Goal: Task Accomplishment & Management: Use online tool/utility

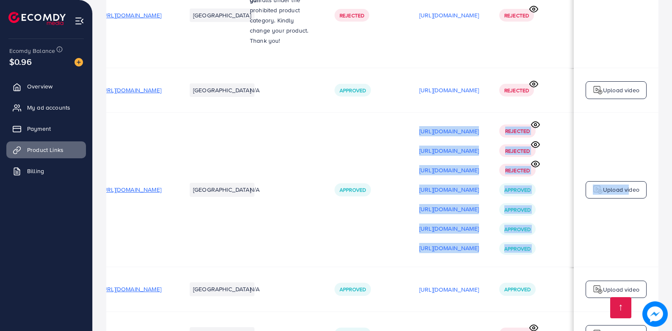
scroll to position [0, 119]
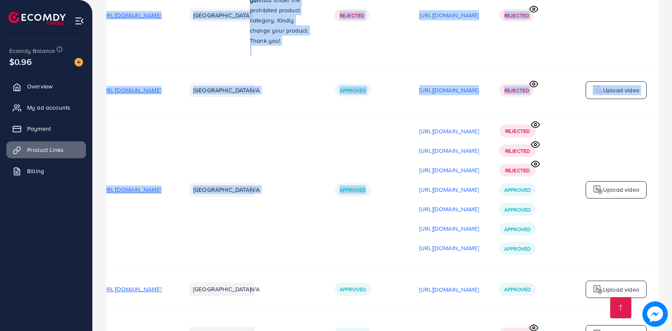
drag, startPoint x: 464, startPoint y: 199, endPoint x: 662, endPoint y: 206, distance: 198.6
click at [554, 212] on div "Rejected Rejected Rejected Approved Approved Approved Approved" at bounding box center [531, 189] width 64 height 130
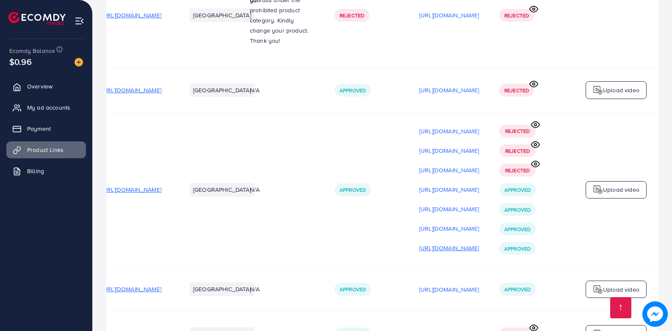
click at [464, 243] on p "[URL][DOMAIN_NAME]" at bounding box center [449, 248] width 60 height 10
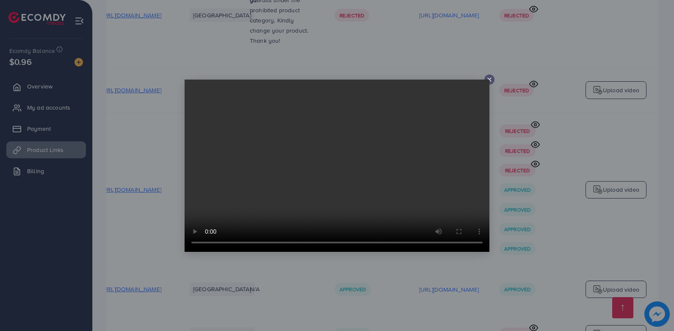
click at [491, 77] on icon at bounding box center [489, 79] width 7 height 7
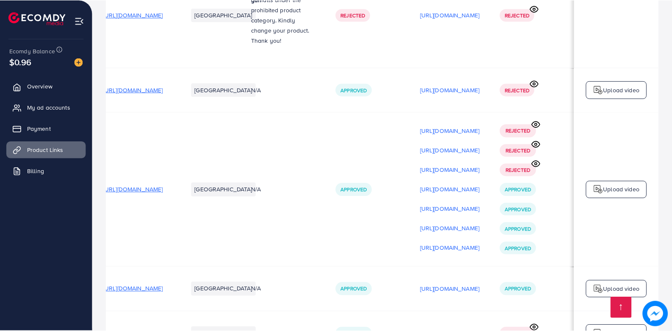
scroll to position [0, 116]
click at [72, 110] on span "My ad accounts" at bounding box center [50, 107] width 43 height 8
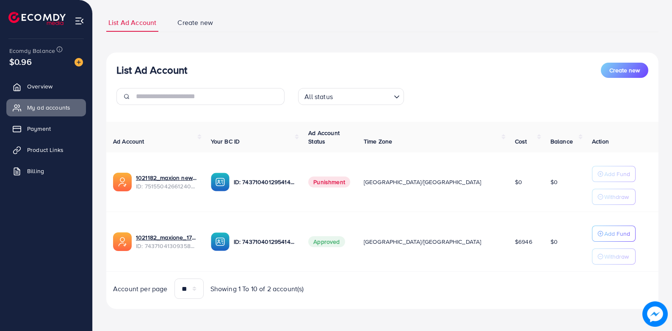
scroll to position [51, 0]
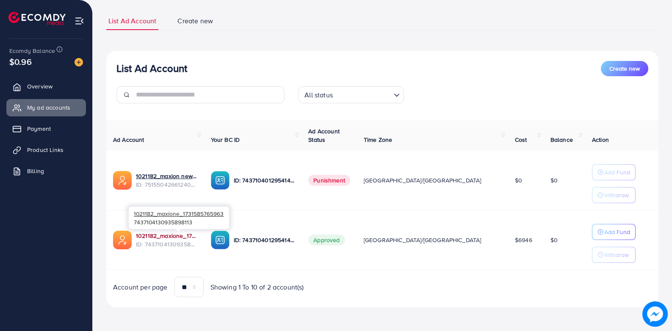
click at [197, 236] on link "1021182_maxione_1731585765963" at bounding box center [166, 236] width 61 height 8
drag, startPoint x: 184, startPoint y: 237, endPoint x: 192, endPoint y: 224, distance: 15.8
click at [184, 237] on link "1021182_maxione_1731585765963" at bounding box center [166, 236] width 61 height 8
drag, startPoint x: 59, startPoint y: 155, endPoint x: 46, endPoint y: 132, distance: 26.7
click at [59, 155] on link "Product Links" at bounding box center [46, 149] width 80 height 17
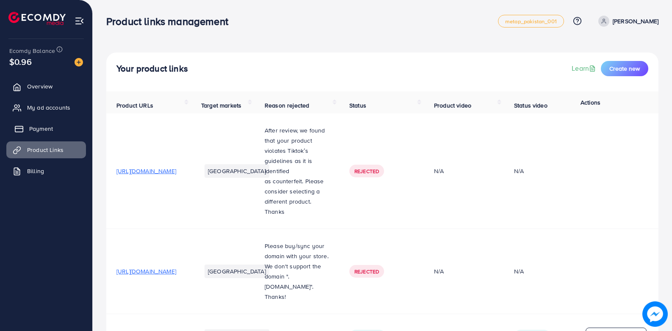
click at [46, 129] on span "Payment" at bounding box center [41, 128] width 24 height 8
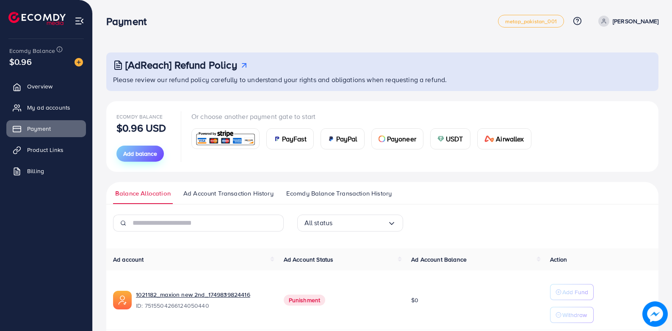
click at [132, 155] on span "Add balance" at bounding box center [140, 153] width 34 height 8
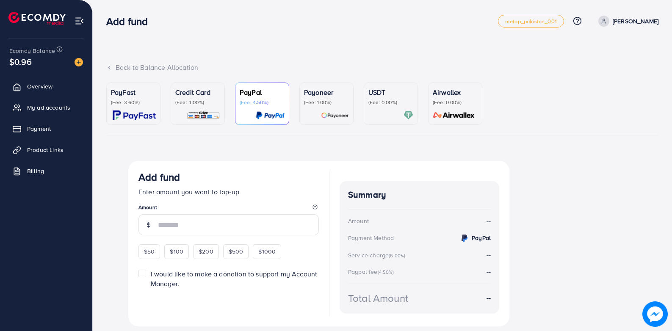
click at [194, 98] on div "Credit Card (Fee: 4.00%)" at bounding box center [197, 96] width 45 height 19
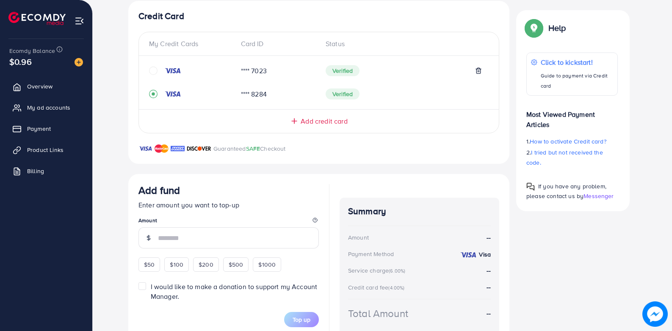
scroll to position [202, 0]
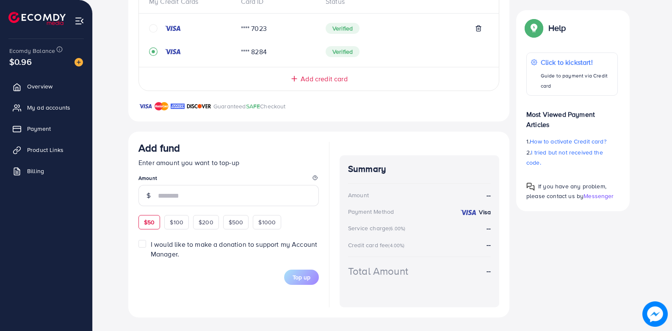
click at [150, 219] on span "$50" at bounding box center [149, 222] width 11 height 8
type input "**"
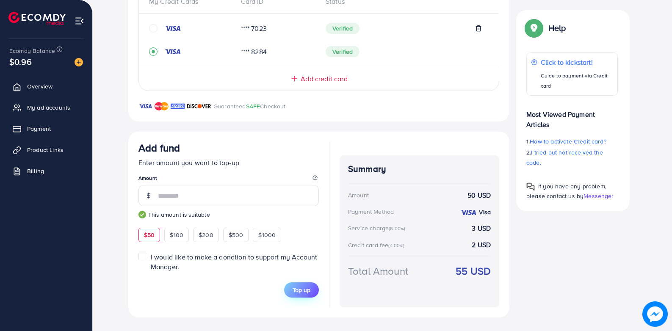
click at [301, 287] on span "Top up" at bounding box center [301, 290] width 18 height 8
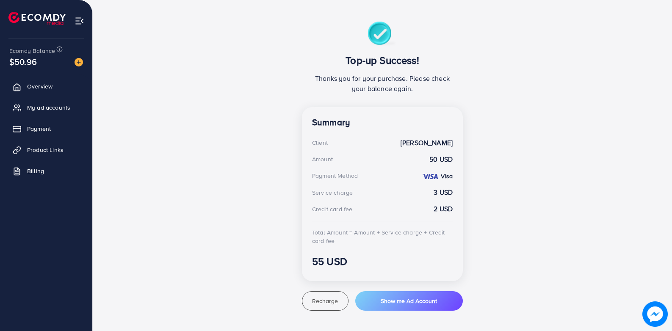
scroll to position [139, 0]
click at [66, 110] on span "My ad accounts" at bounding box center [50, 107] width 43 height 8
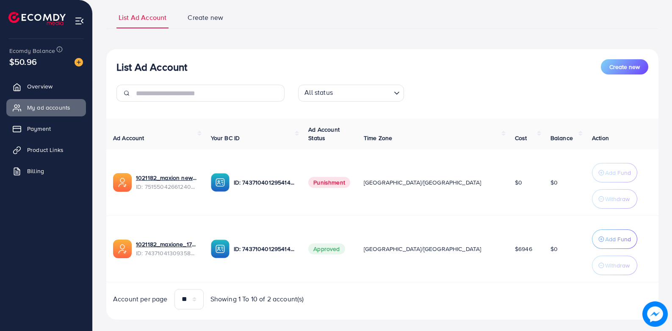
scroll to position [69, 0]
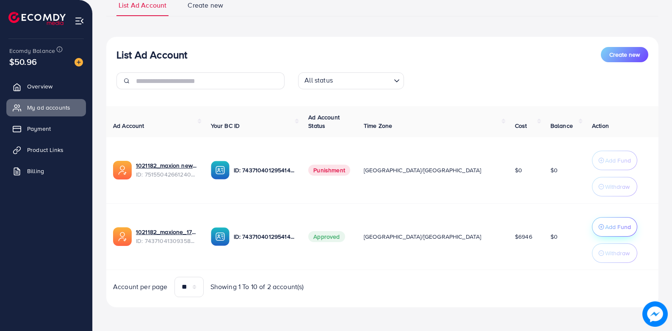
click at [605, 229] on p "Add Fund" at bounding box center [618, 227] width 26 height 10
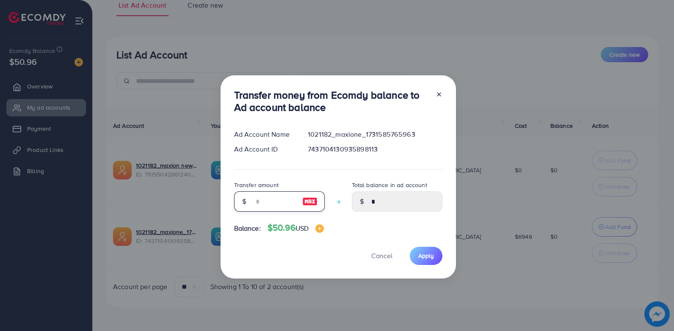
click at [268, 201] on input "number" at bounding box center [275, 201] width 42 height 20
type input "*"
type input "****"
type input "**"
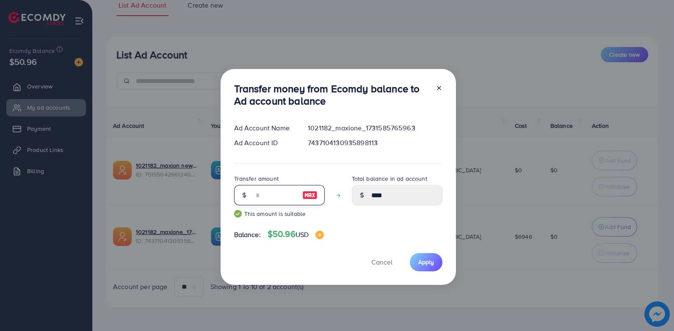
type input "*****"
type input "**"
click at [418, 262] on span "Apply" at bounding box center [426, 262] width 16 height 8
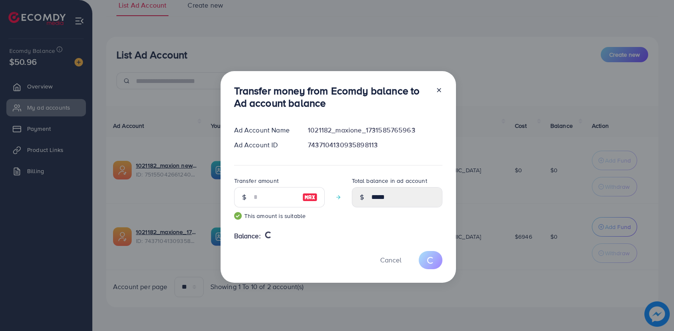
type input "*"
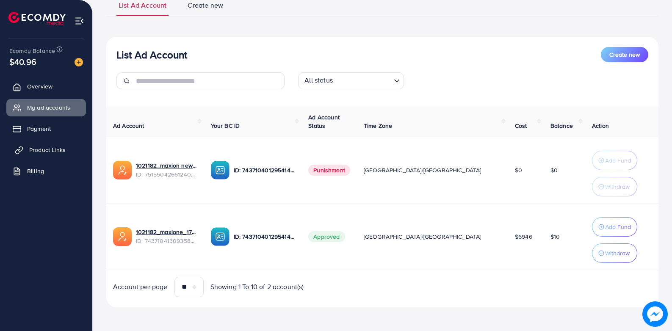
click at [58, 153] on span "Product Links" at bounding box center [47, 150] width 36 height 8
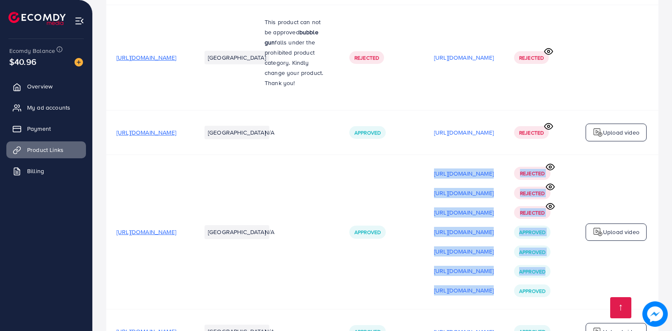
scroll to position [0, 119]
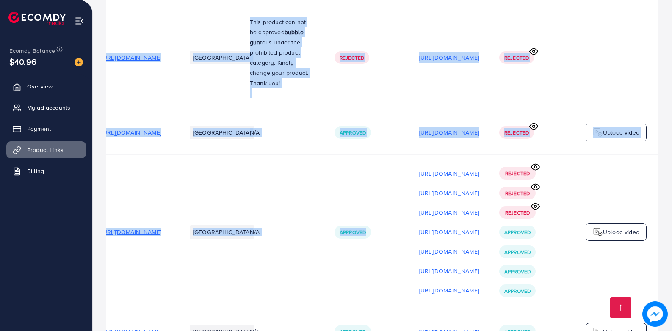
drag, startPoint x: 466, startPoint y: 237, endPoint x: 675, endPoint y: 237, distance: 208.7
drag, startPoint x: 673, startPoint y: 237, endPoint x: 627, endPoint y: 206, distance: 55.6
click at [627, 227] on p "Upload video" at bounding box center [621, 232] width 36 height 10
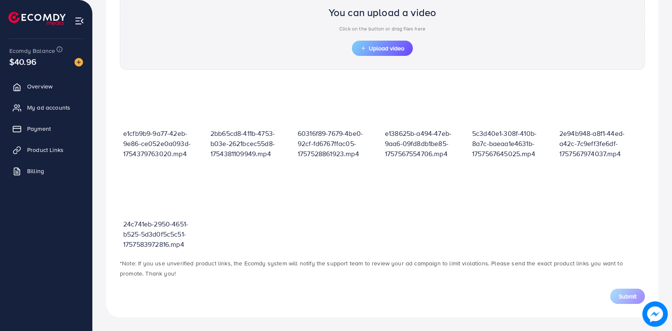
scroll to position [293, 0]
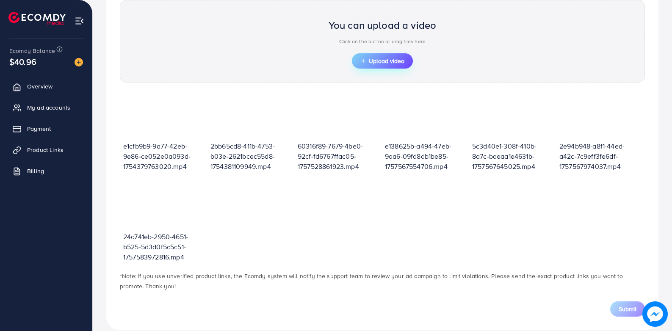
click at [374, 62] on span "Upload video" at bounding box center [382, 61] width 44 height 6
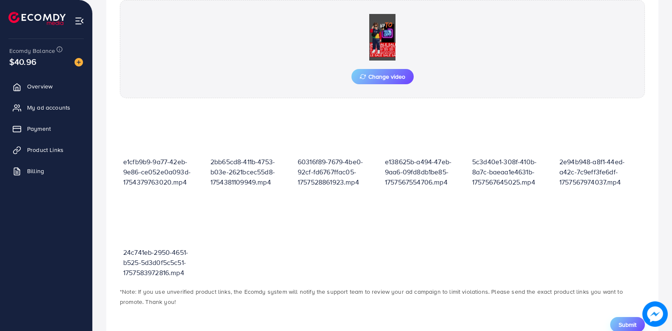
click at [629, 323] on span "Submit" at bounding box center [627, 324] width 18 height 8
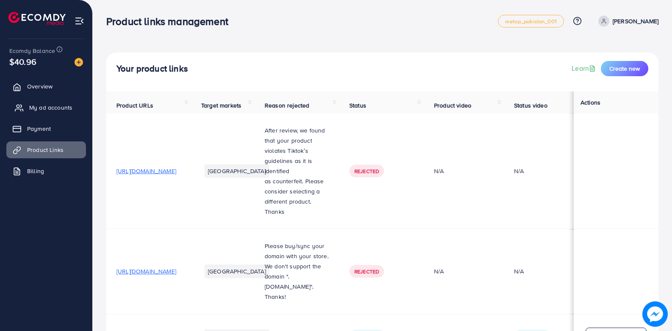
click at [59, 109] on span "My ad accounts" at bounding box center [50, 107] width 43 height 8
